Goal: Find specific page/section: Find specific page/section

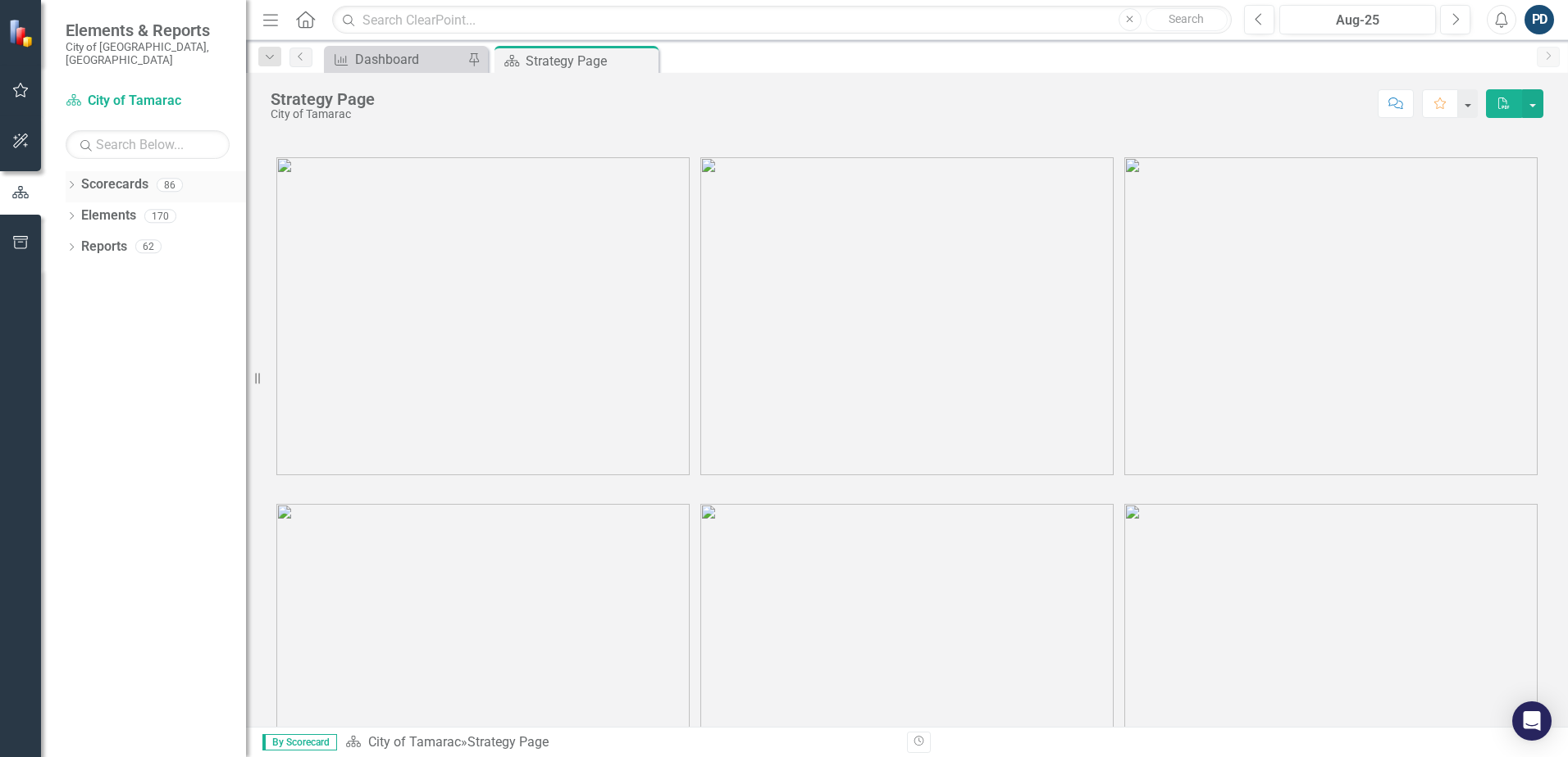
click at [72, 181] on icon at bounding box center [72, 185] width 4 height 8
click at [75, 211] on icon "Dropdown" at bounding box center [79, 216] width 13 height 10
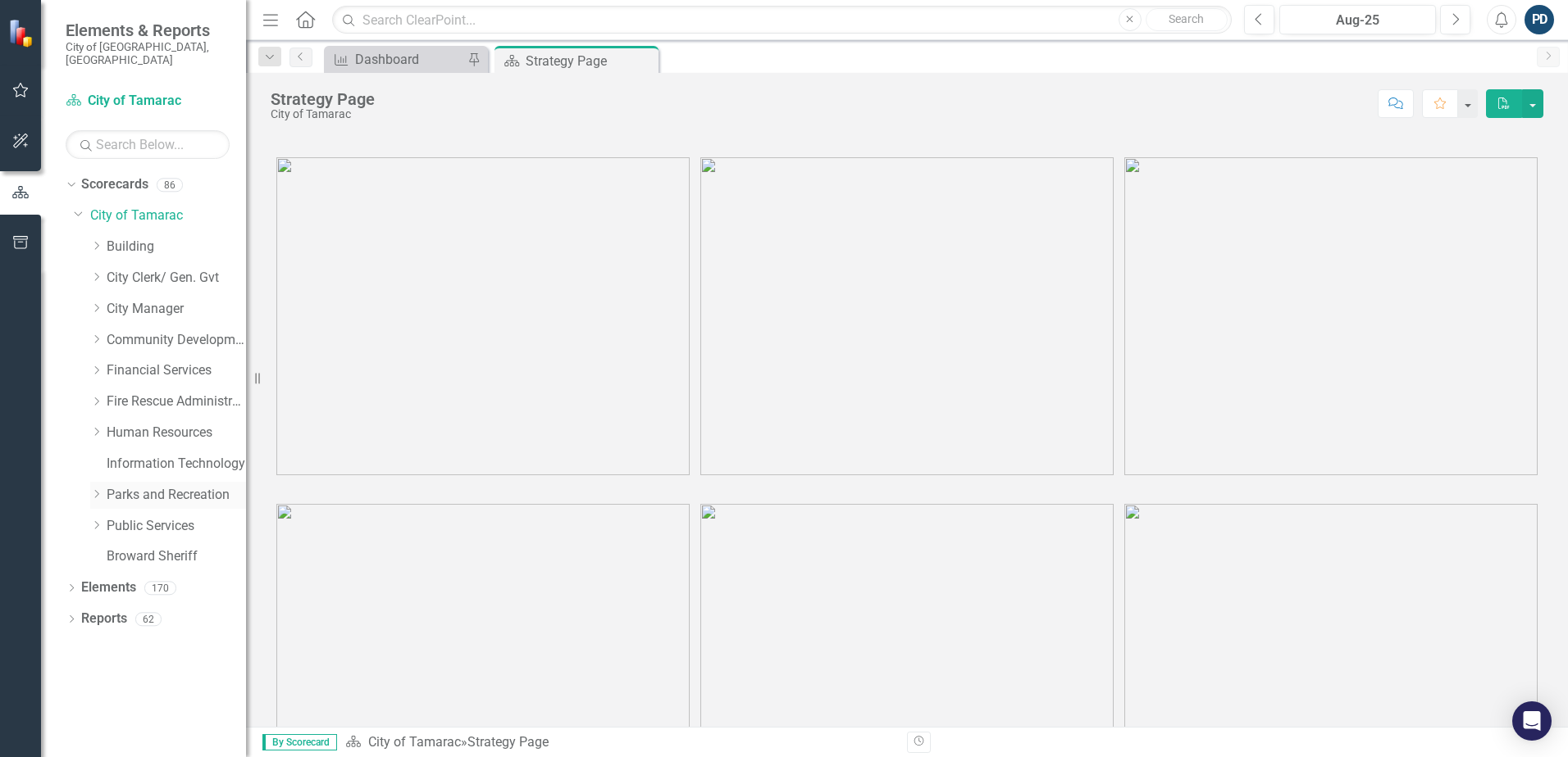
click at [97, 489] on icon "Dropdown" at bounding box center [96, 495] width 13 height 10
click at [113, 706] on icon "Dropdown" at bounding box center [112, 711] width 13 height 10
click at [130, 703] on link "Social Services" at bounding box center [185, 712] width 123 height 19
drag, startPoint x: 130, startPoint y: 695, endPoint x: 150, endPoint y: 689, distance: 20.9
click at [131, 703] on link "Social Services" at bounding box center [185, 712] width 123 height 19
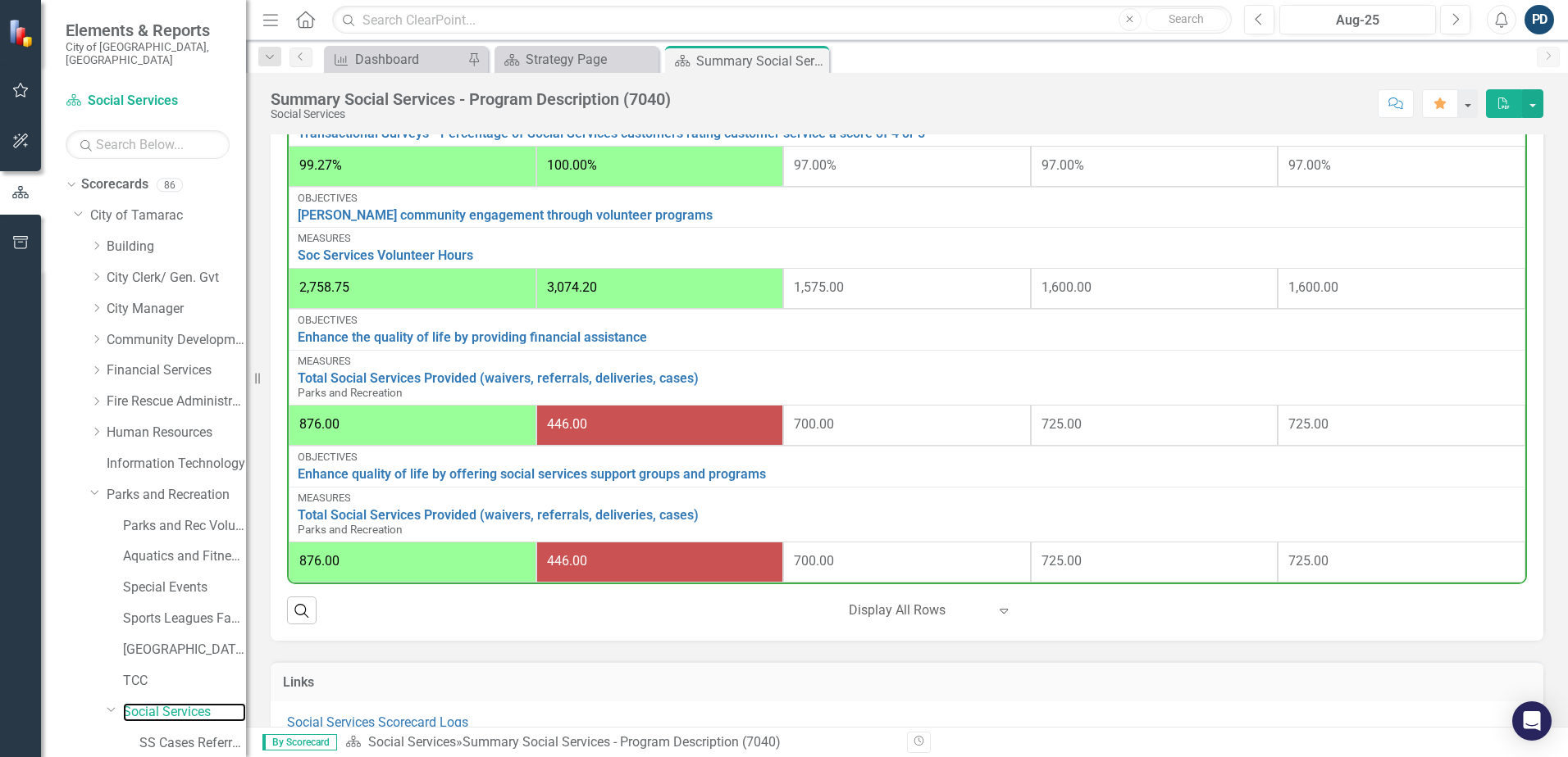
scroll to position [983, 0]
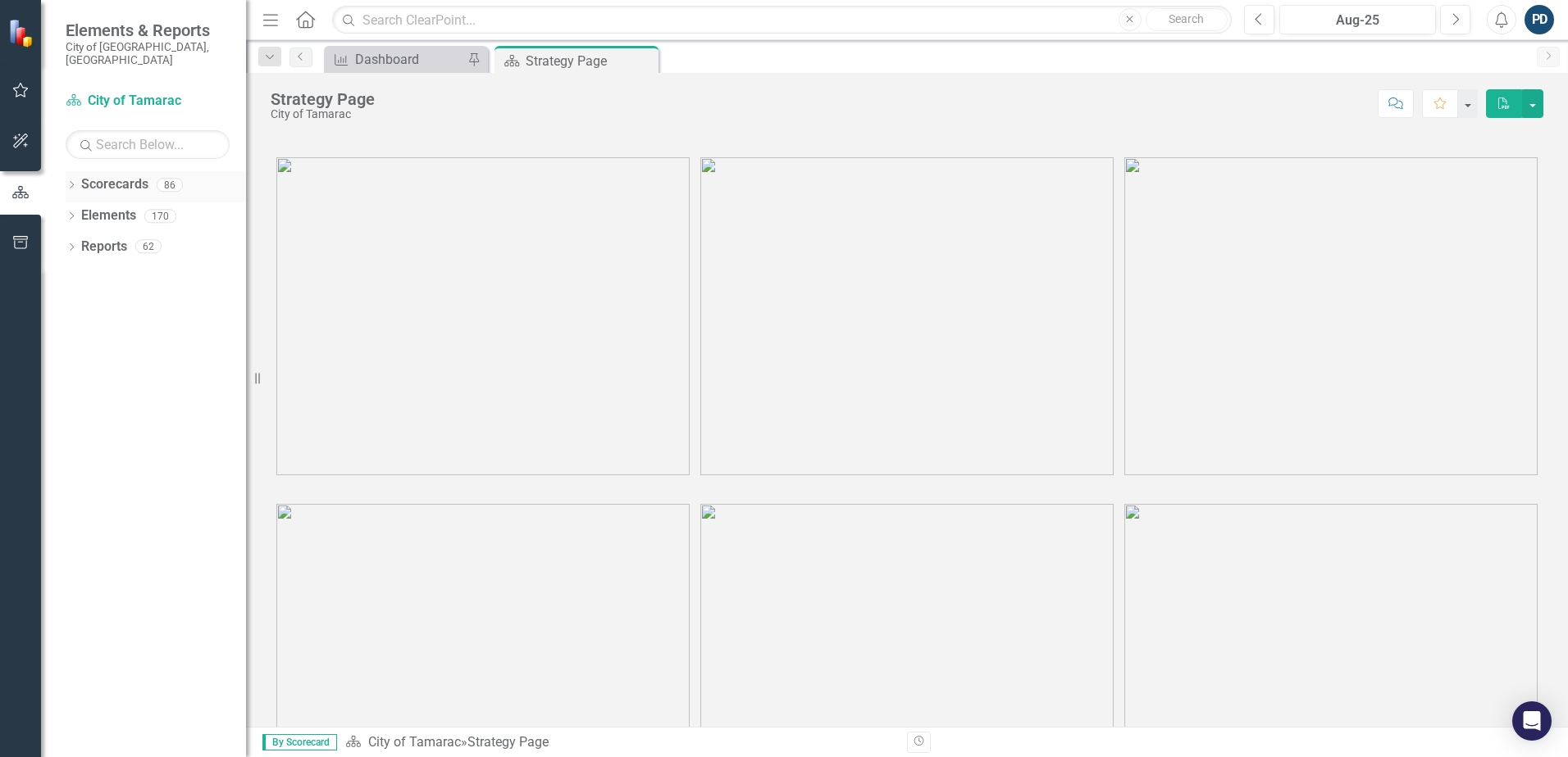
click at [70, 182] on icon "Dropdown" at bounding box center [72, 187] width 12 height 9
click at [73, 211] on icon "Dropdown" at bounding box center [79, 216] width 13 height 10
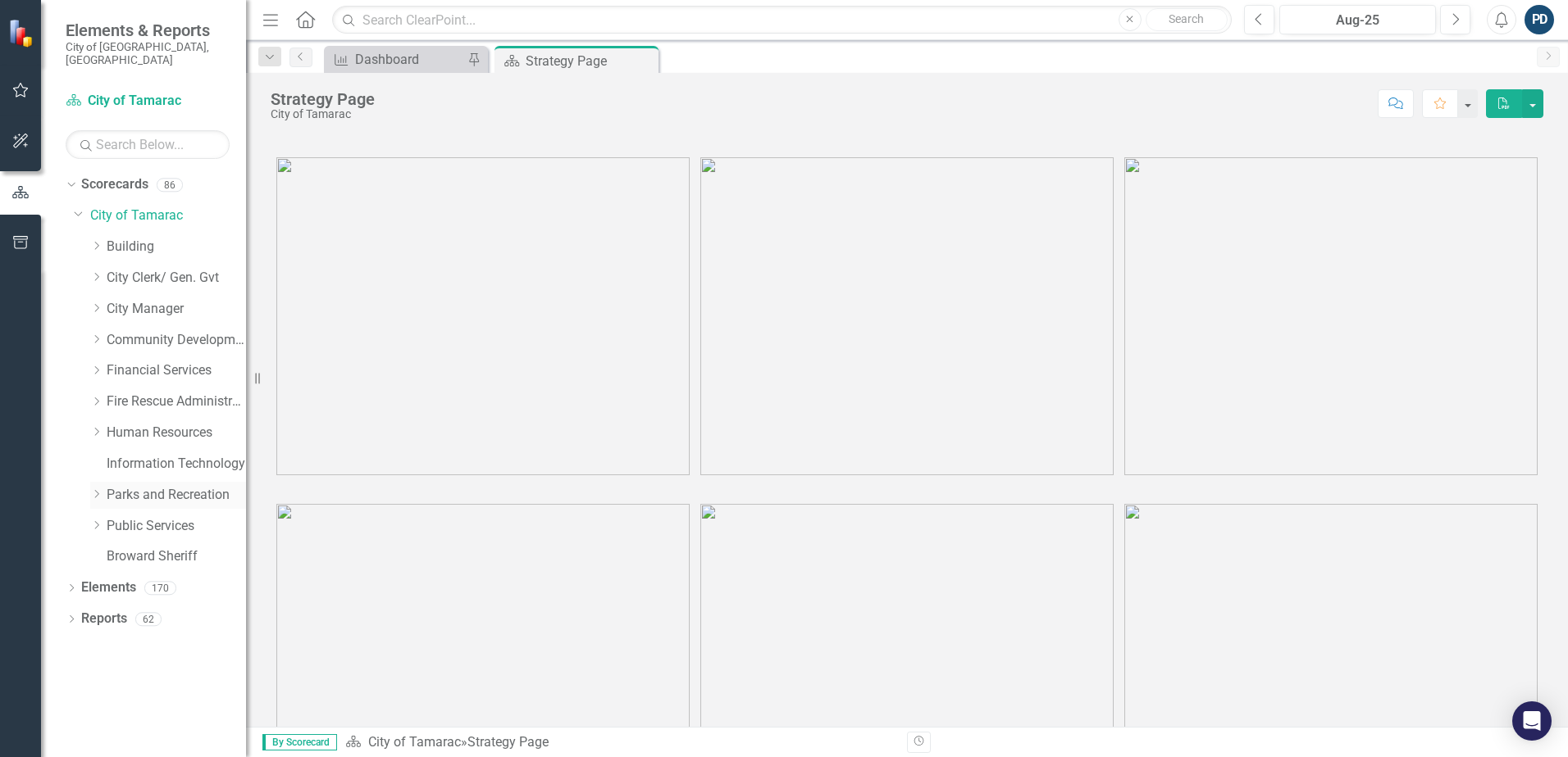
click at [100, 489] on icon "Dropdown" at bounding box center [96, 495] width 13 height 10
click at [117, 706] on icon "Dropdown" at bounding box center [112, 711] width 13 height 10
click at [117, 708] on div "Dropdown" at bounding box center [114, 712] width 16 height 8
drag, startPoint x: 117, startPoint y: 700, endPoint x: 151, endPoint y: 696, distance: 34.2
click at [151, 703] on link "Social Services" at bounding box center [185, 712] width 123 height 19
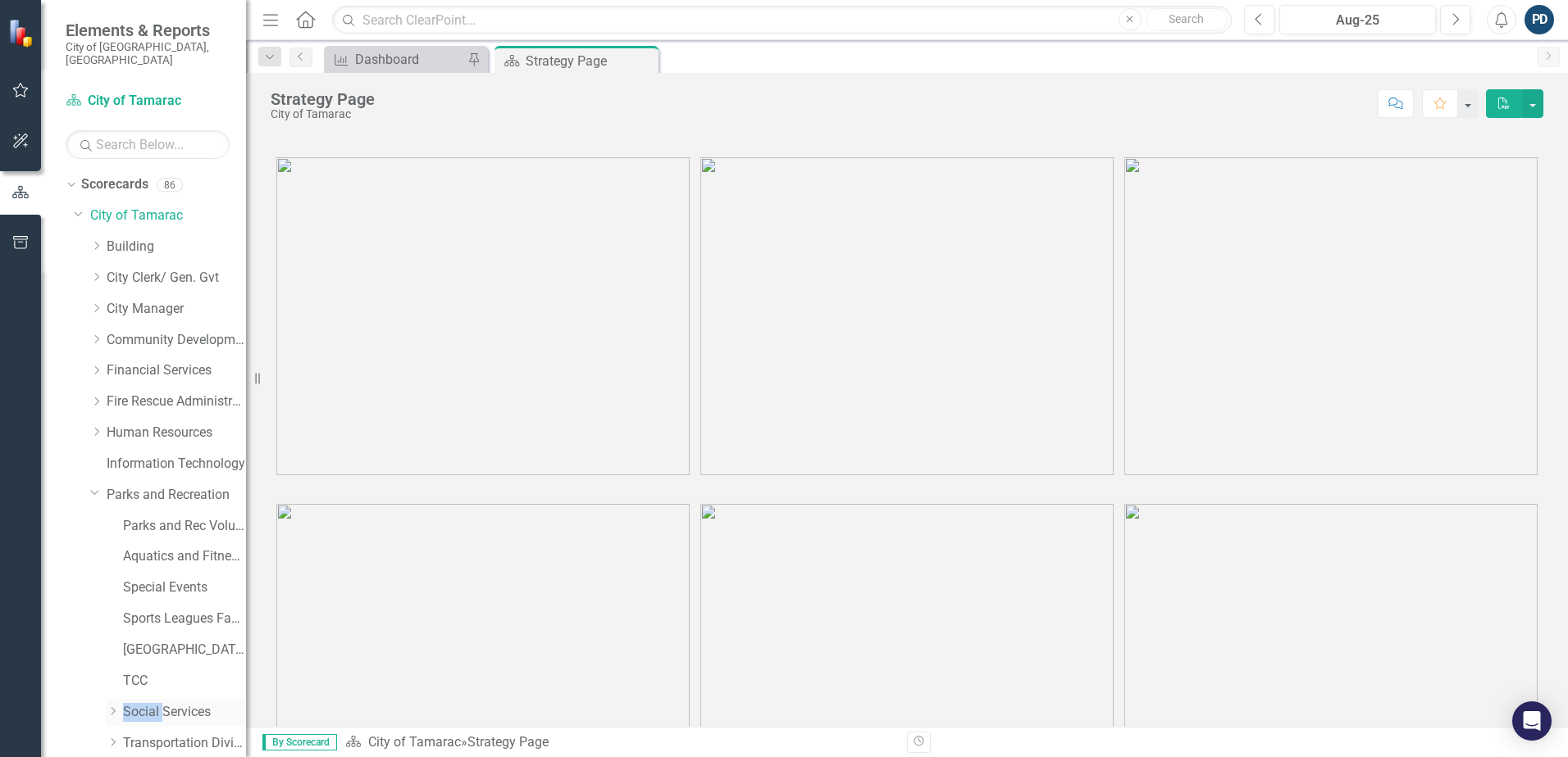
click at [151, 703] on link "Social Services" at bounding box center [185, 712] width 123 height 19
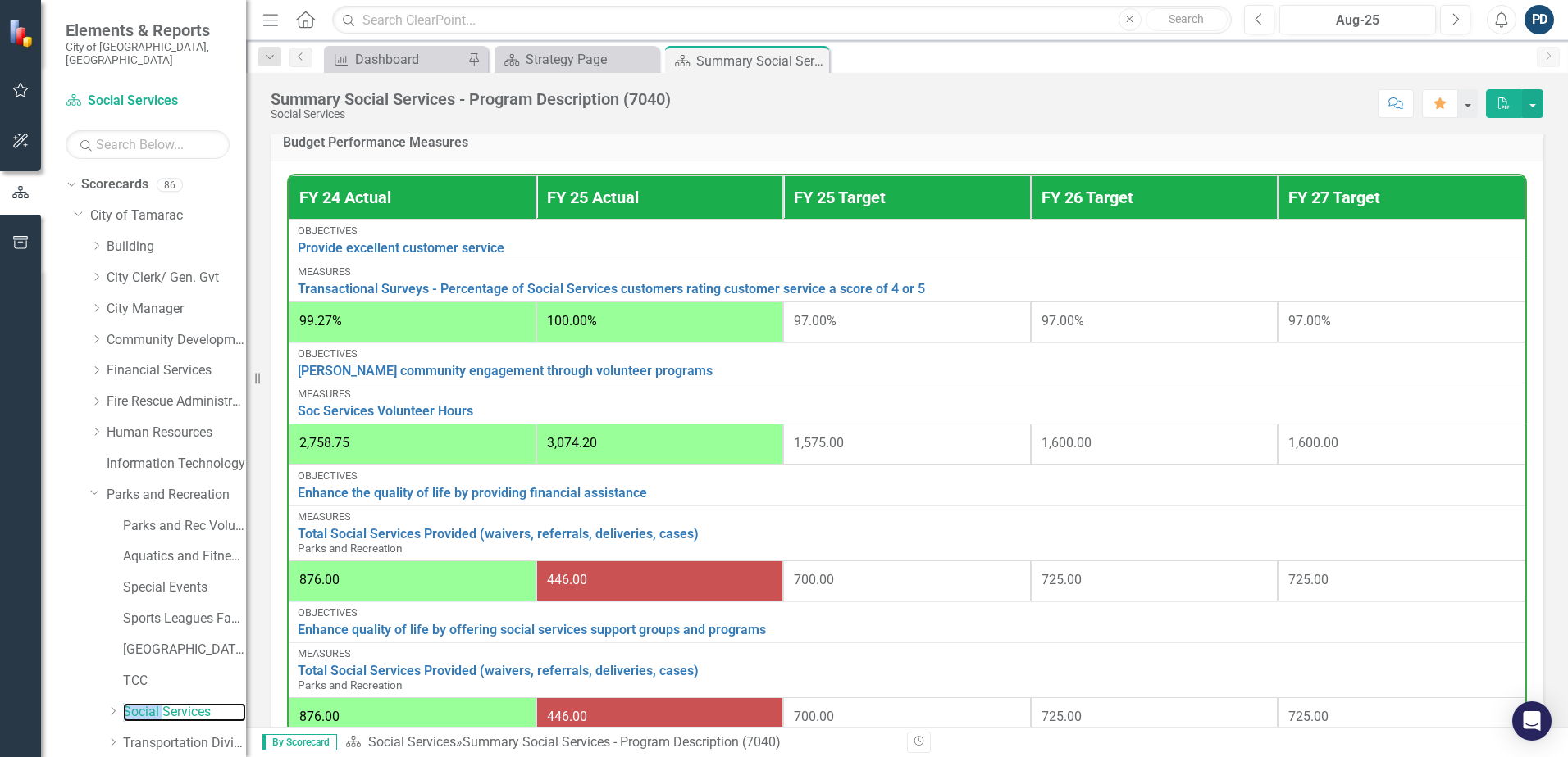
scroll to position [1073, 0]
